Goal: Use online tool/utility: Utilize a website feature to perform a specific function

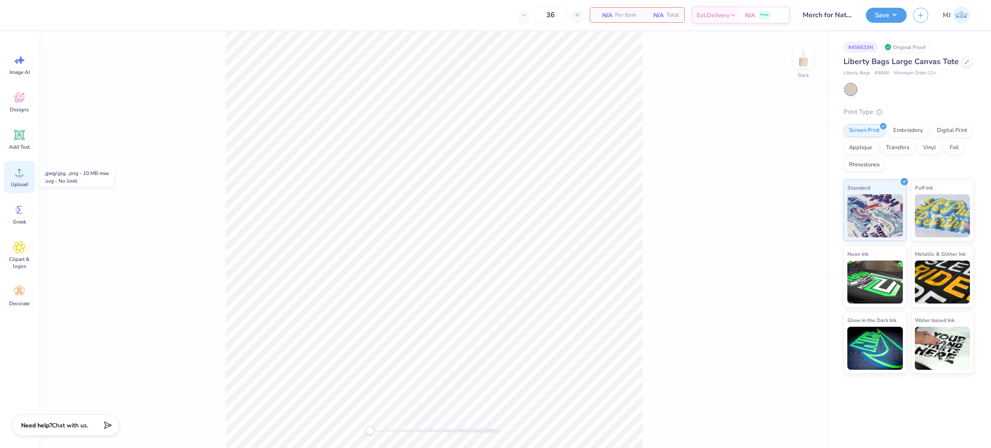
click at [19, 181] on span "Upload" at bounding box center [19, 184] width 17 height 7
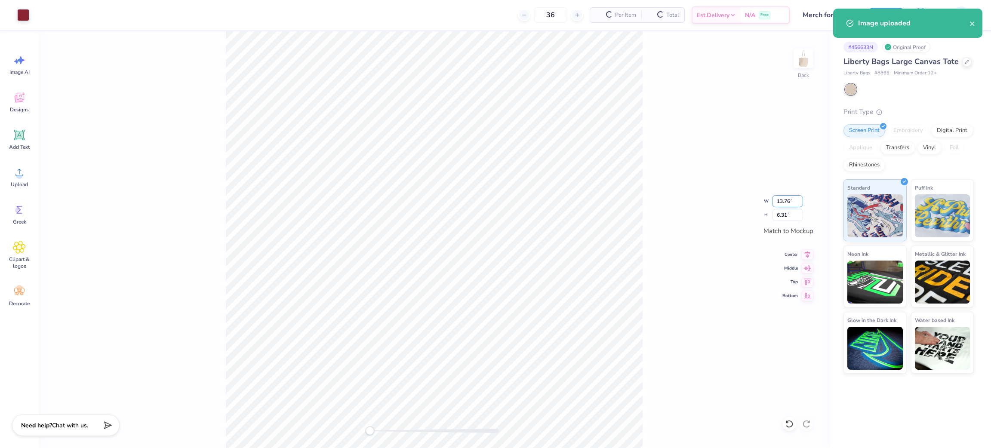
click at [781, 200] on input "13.76" at bounding box center [787, 201] width 31 height 12
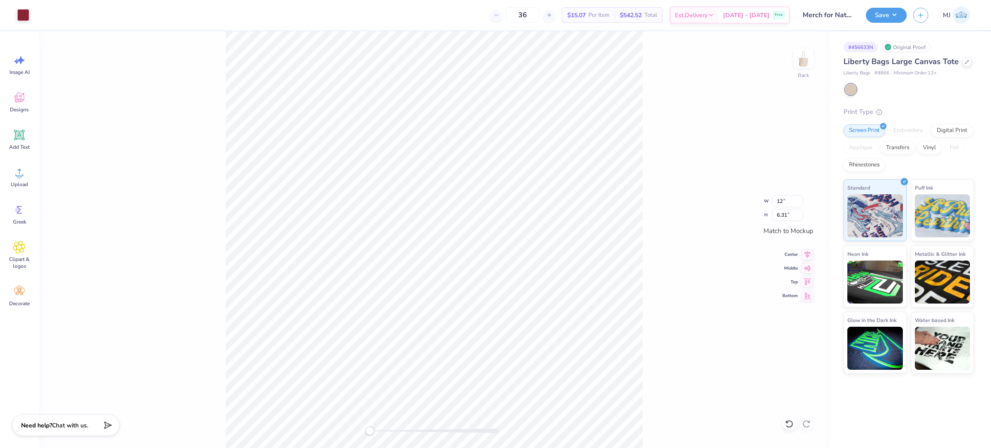
type input "12.00"
type input "5.51"
click at [647, 337] on div "Back W 12.00 12 " H 5.51 6.31 " Match to Mockup Center Middle Top Bottom" at bounding box center [434, 239] width 791 height 417
click at [894, 18] on button "Save" at bounding box center [886, 13] width 41 height 15
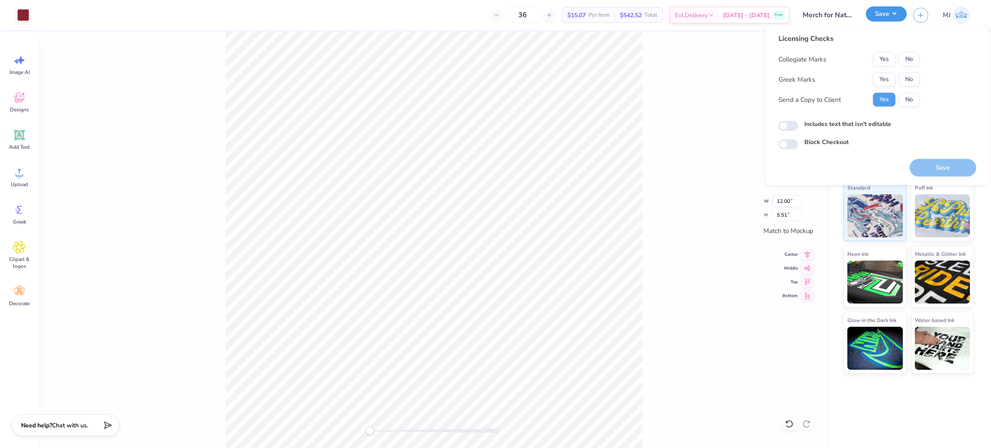
click at [889, 17] on button "Save" at bounding box center [886, 13] width 41 height 15
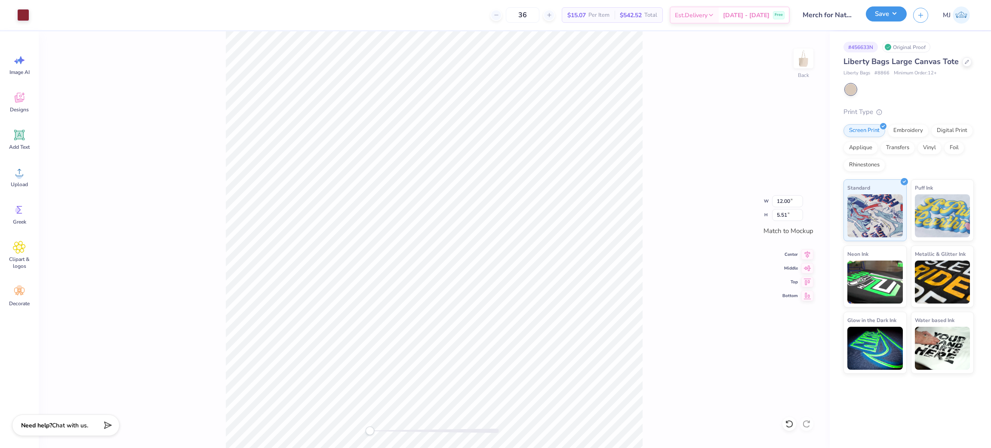
click at [894, 15] on button "Save" at bounding box center [886, 13] width 41 height 15
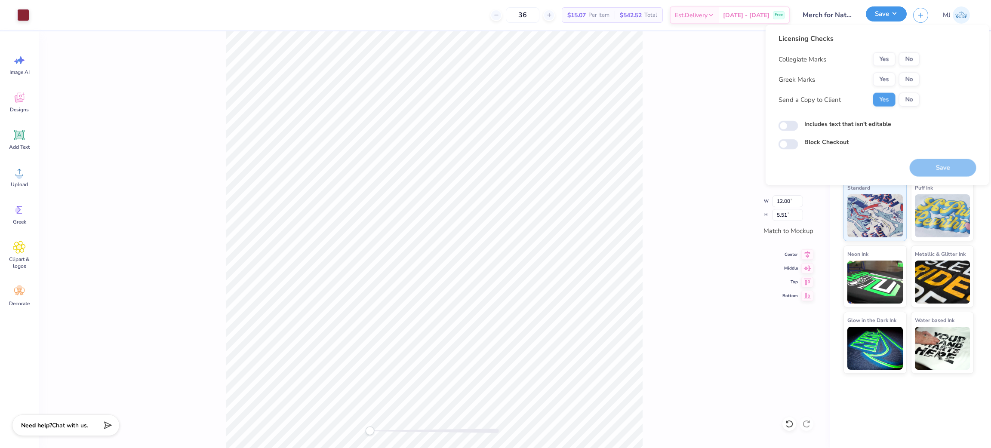
click at [897, 12] on button "Save" at bounding box center [886, 13] width 41 height 15
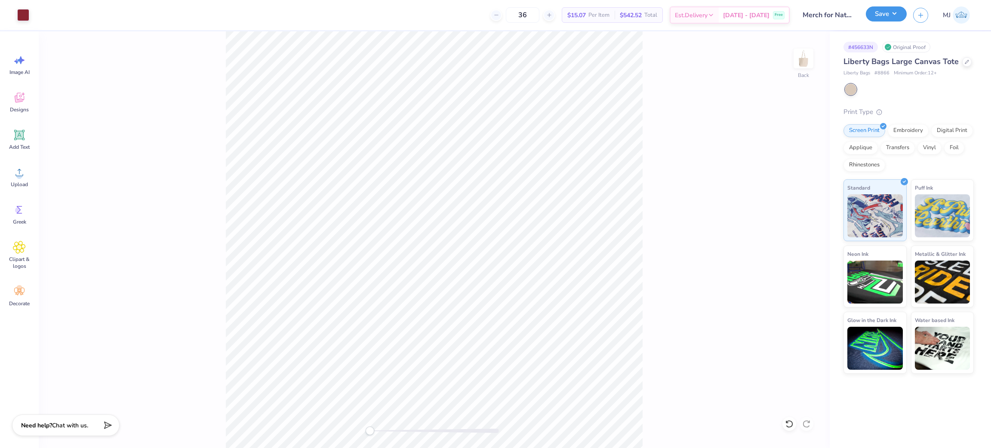
click at [899, 20] on button "Save" at bounding box center [886, 13] width 41 height 15
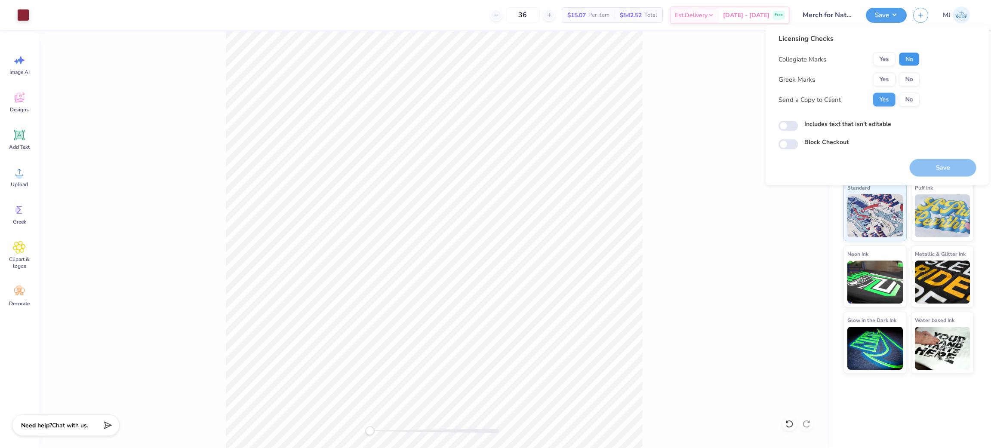
click at [906, 62] on button "No" at bounding box center [909, 59] width 21 height 14
drag, startPoint x: 906, startPoint y: 70, endPoint x: 908, endPoint y: 80, distance: 10.2
click at [908, 80] on button "No" at bounding box center [909, 80] width 21 height 14
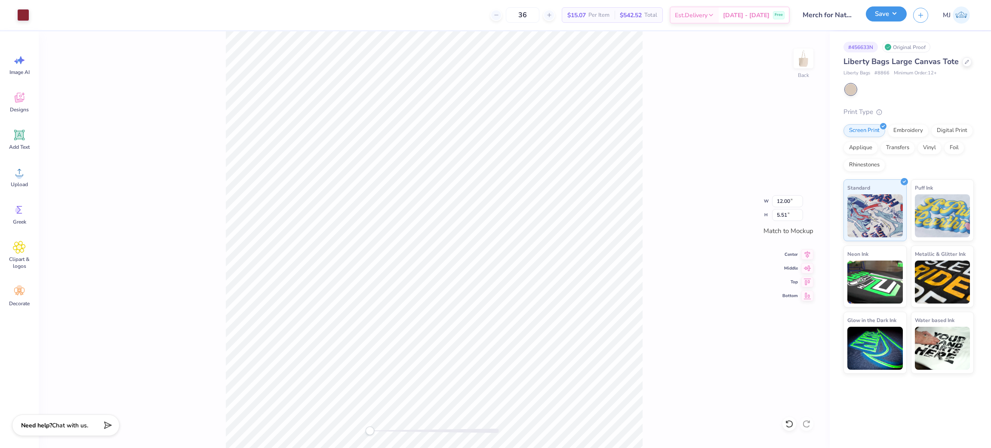
click at [900, 15] on button "Save" at bounding box center [886, 13] width 41 height 15
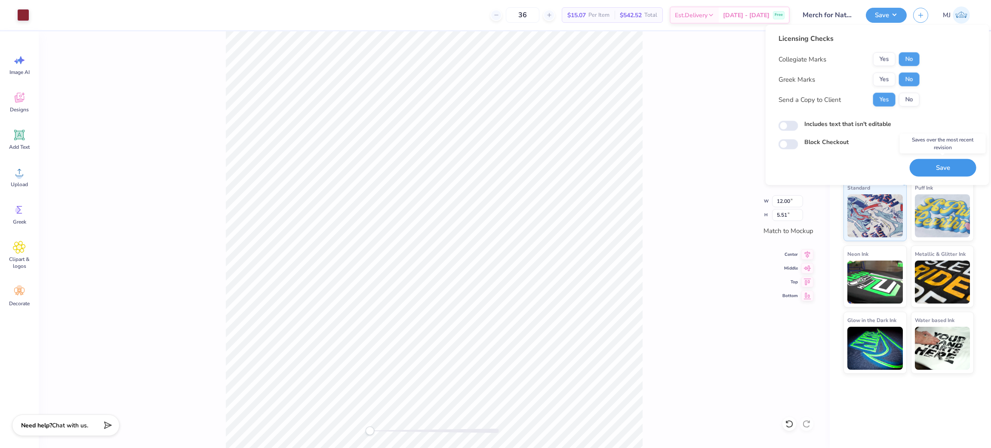
click at [931, 170] on button "Save" at bounding box center [943, 168] width 67 height 18
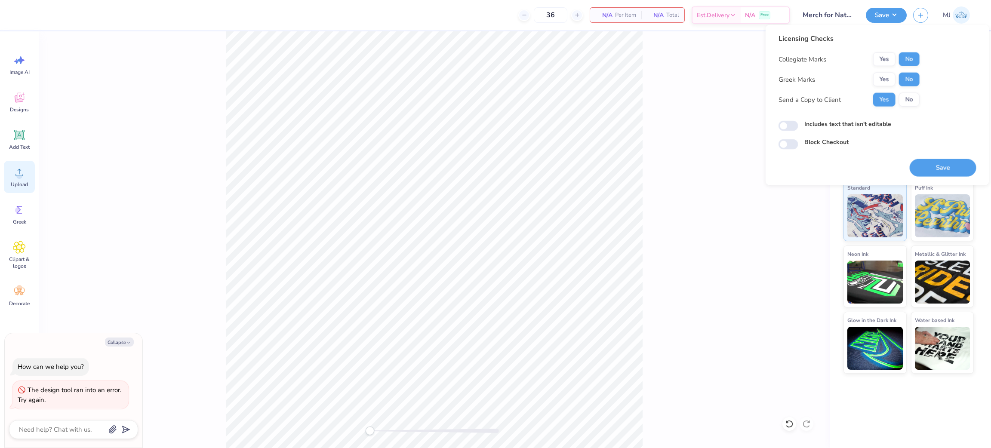
click at [4, 172] on div "Upload" at bounding box center [19, 177] width 31 height 32
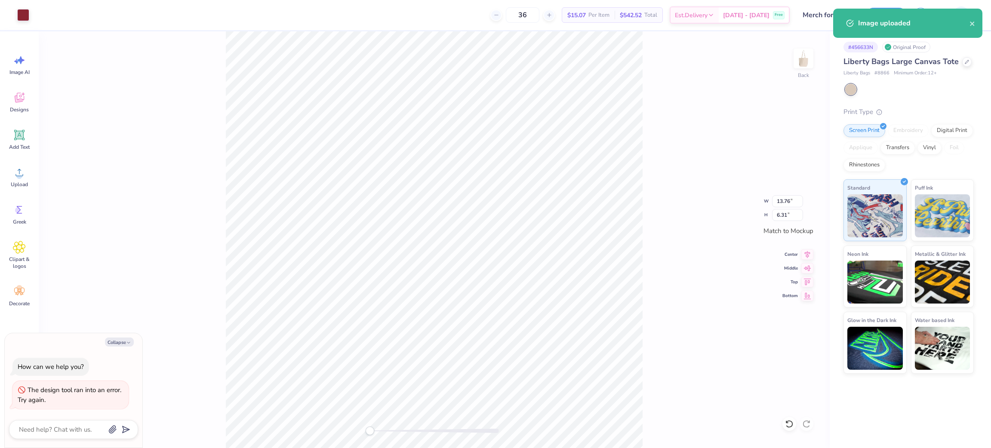
click at [693, 103] on div "Back W 13.76 13.76 " H 6.31 6.31 " Match to Mockup Center Middle Top Bottom" at bounding box center [434, 239] width 791 height 417
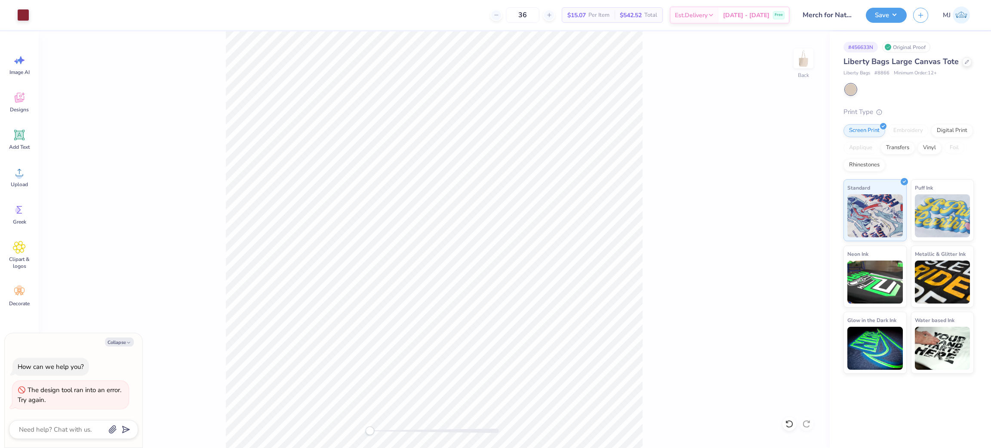
type textarea "x"
click at [781, 206] on input "13.76" at bounding box center [787, 201] width 31 height 12
type input "12.5"
type textarea "x"
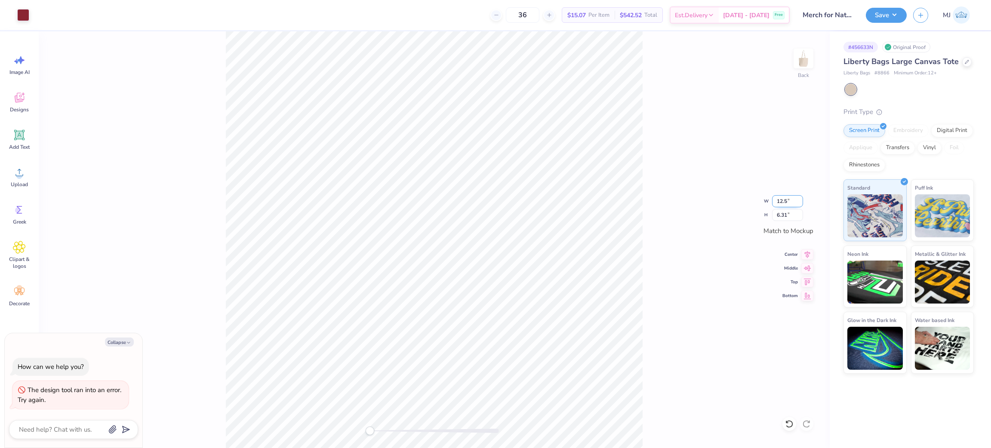
type input "12.50"
type input "5.74"
click at [717, 302] on div "Back W 12.50 12.50 " H 5.74 5.74 " Match to Mockup Center Middle Top Bottom" at bounding box center [434, 239] width 791 height 417
click at [810, 253] on icon at bounding box center [808, 253] width 6 height 7
click at [670, 293] on div "Back W 12.50 12.50 " H 5.74 5.74 " Match to Mockup Center Middle Top Bottom" at bounding box center [434, 239] width 791 height 417
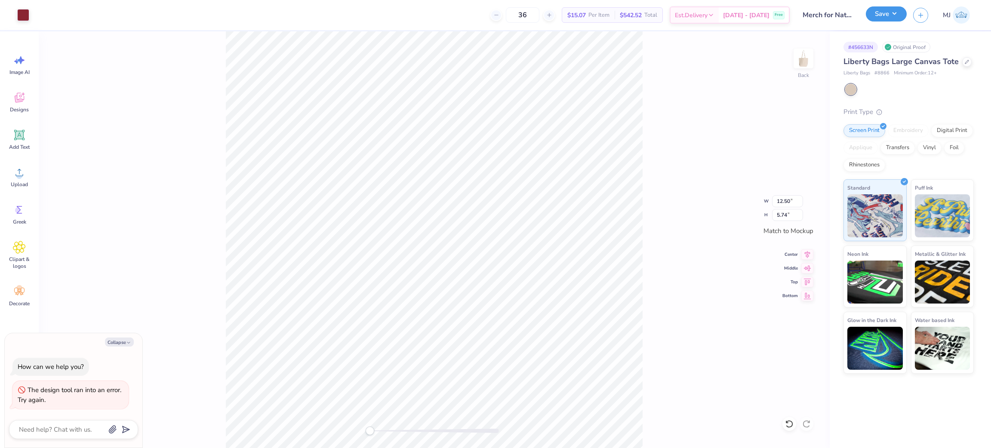
click at [900, 13] on button "Save" at bounding box center [886, 13] width 41 height 15
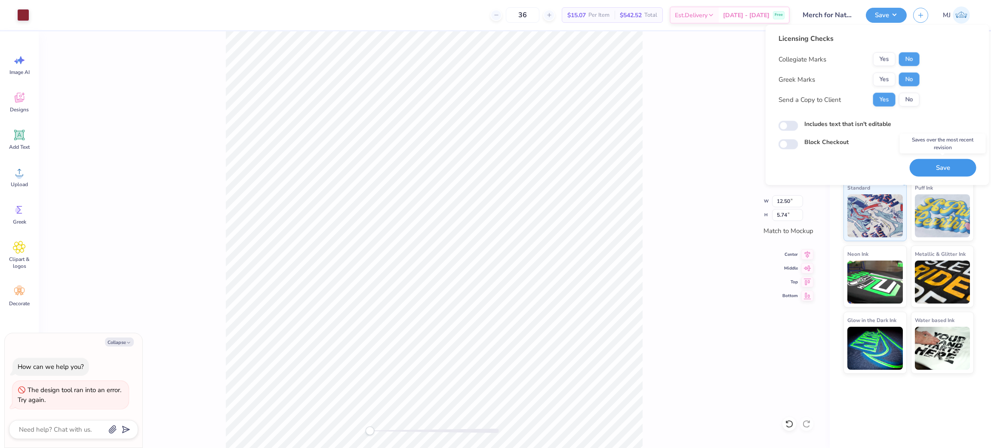
click at [944, 167] on button "Save" at bounding box center [943, 168] width 67 height 18
type textarea "x"
